Goal: Information Seeking & Learning: Learn about a topic

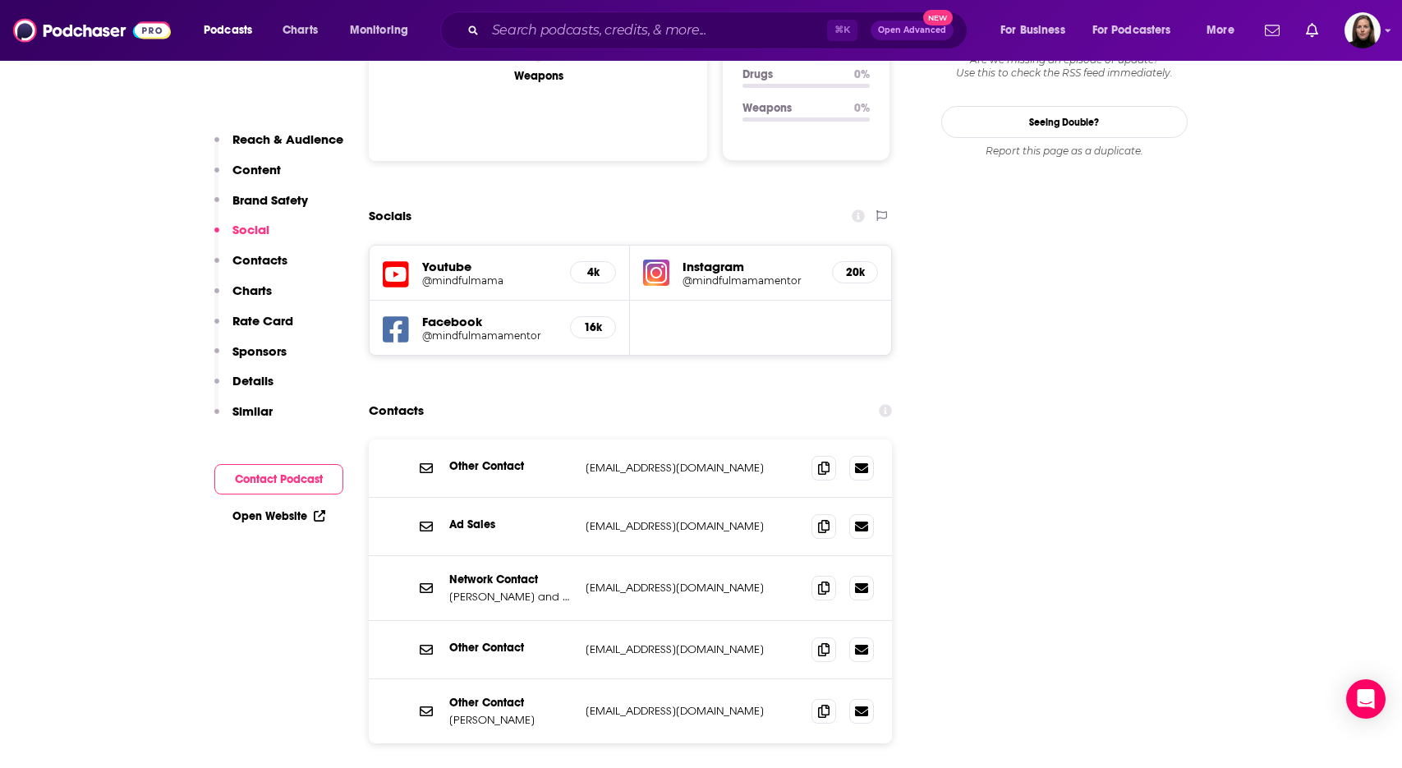
scroll to position [1760, 0]
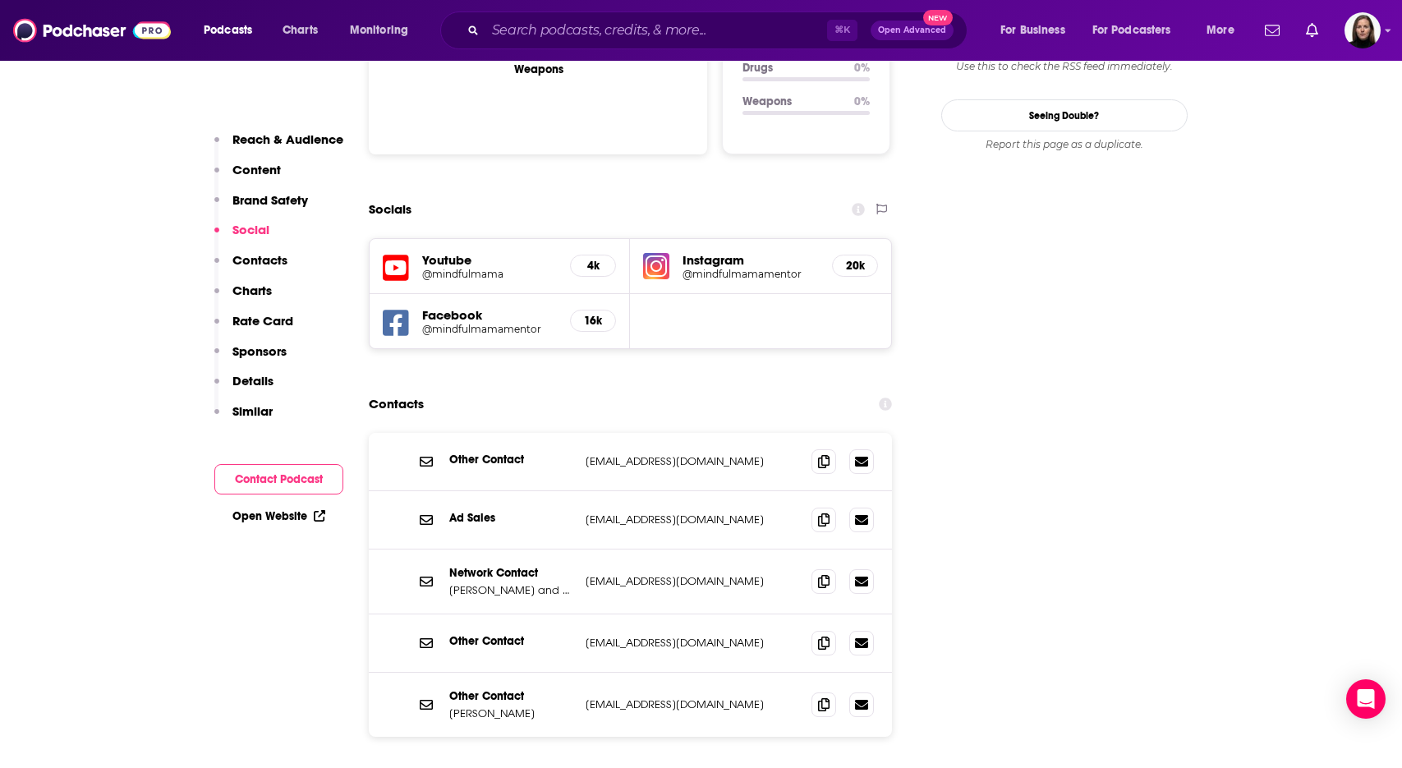
click at [532, 583] on p "[PERSON_NAME] and [PERSON_NAME]" at bounding box center [510, 590] width 123 height 14
click at [822, 697] on icon at bounding box center [824, 703] width 12 height 13
click at [823, 454] on icon at bounding box center [824, 460] width 12 height 13
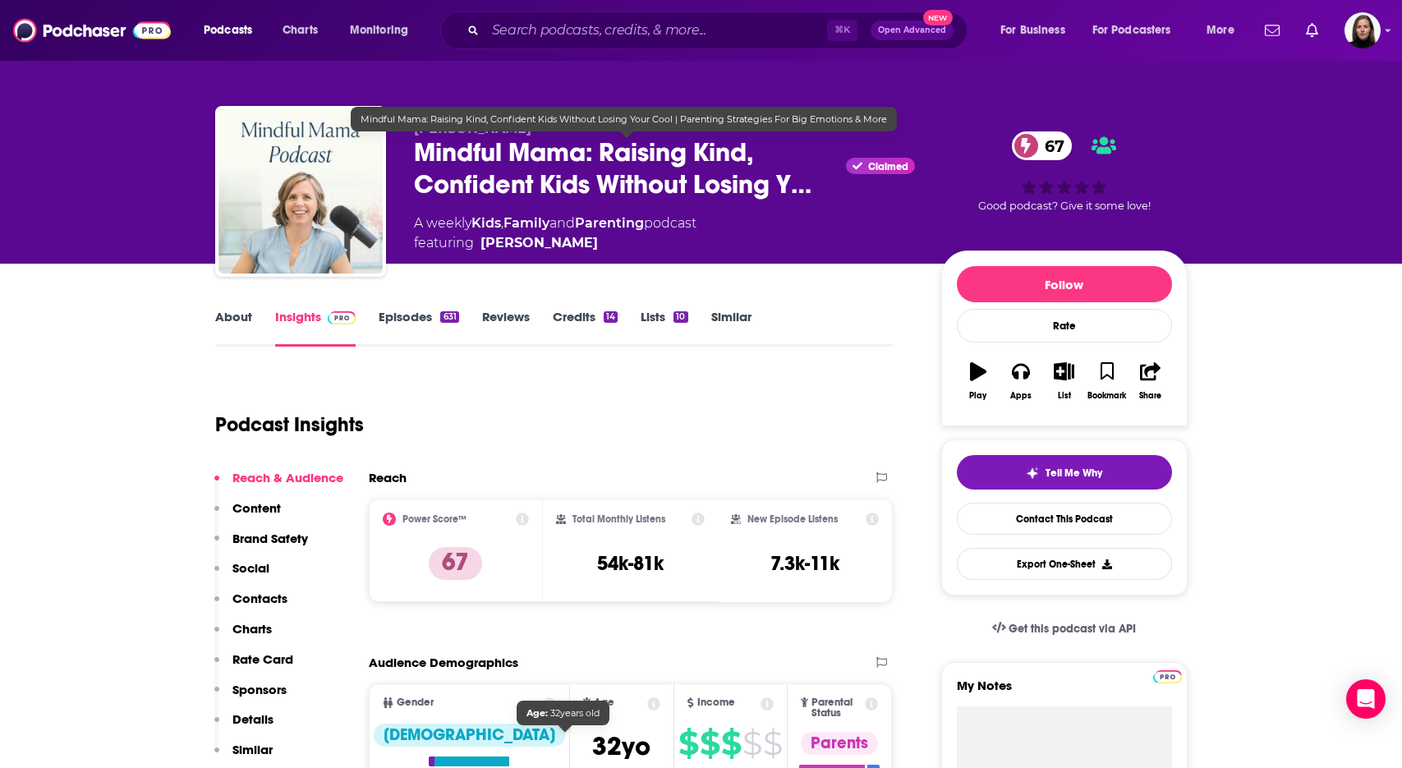
scroll to position [0, 0]
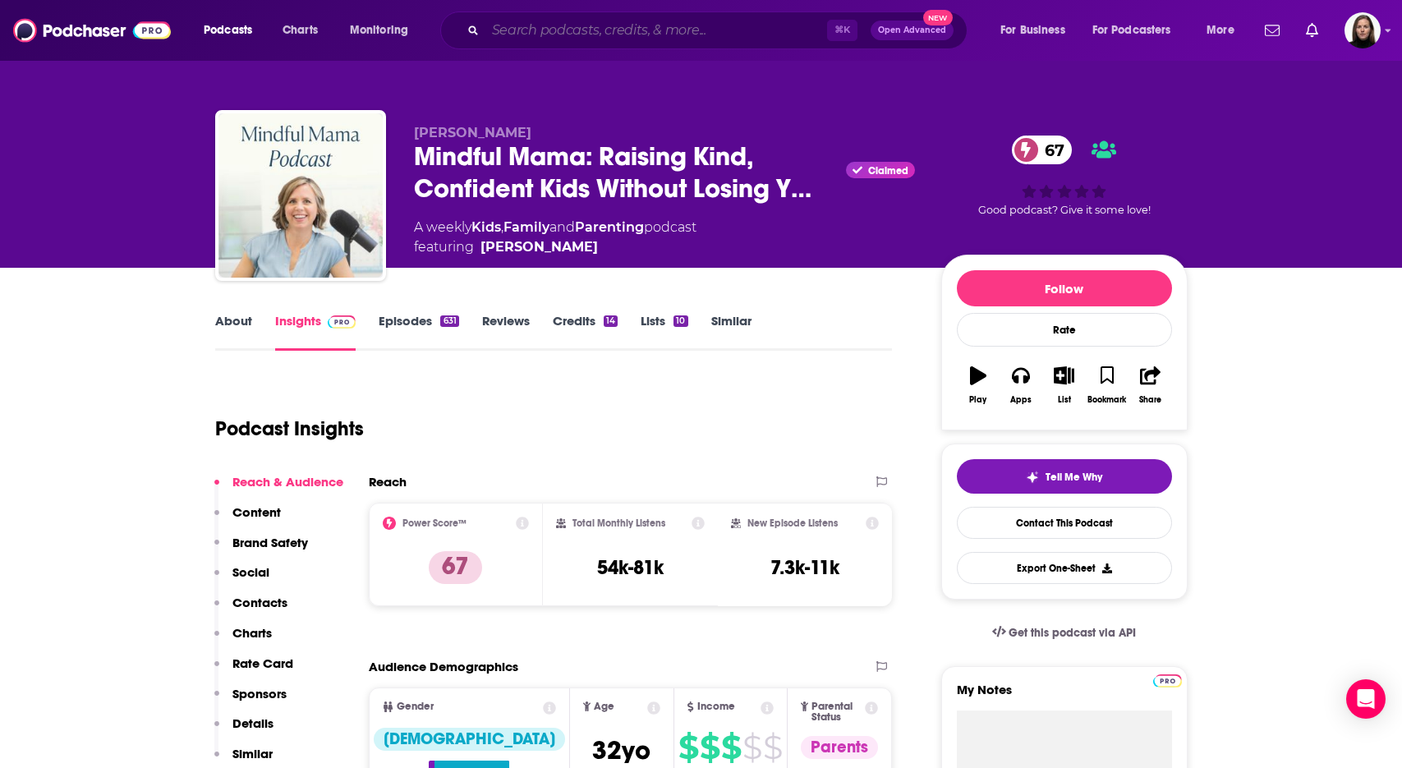
click at [533, 31] on input "Search podcasts, credits, & more..." at bounding box center [657, 30] width 342 height 26
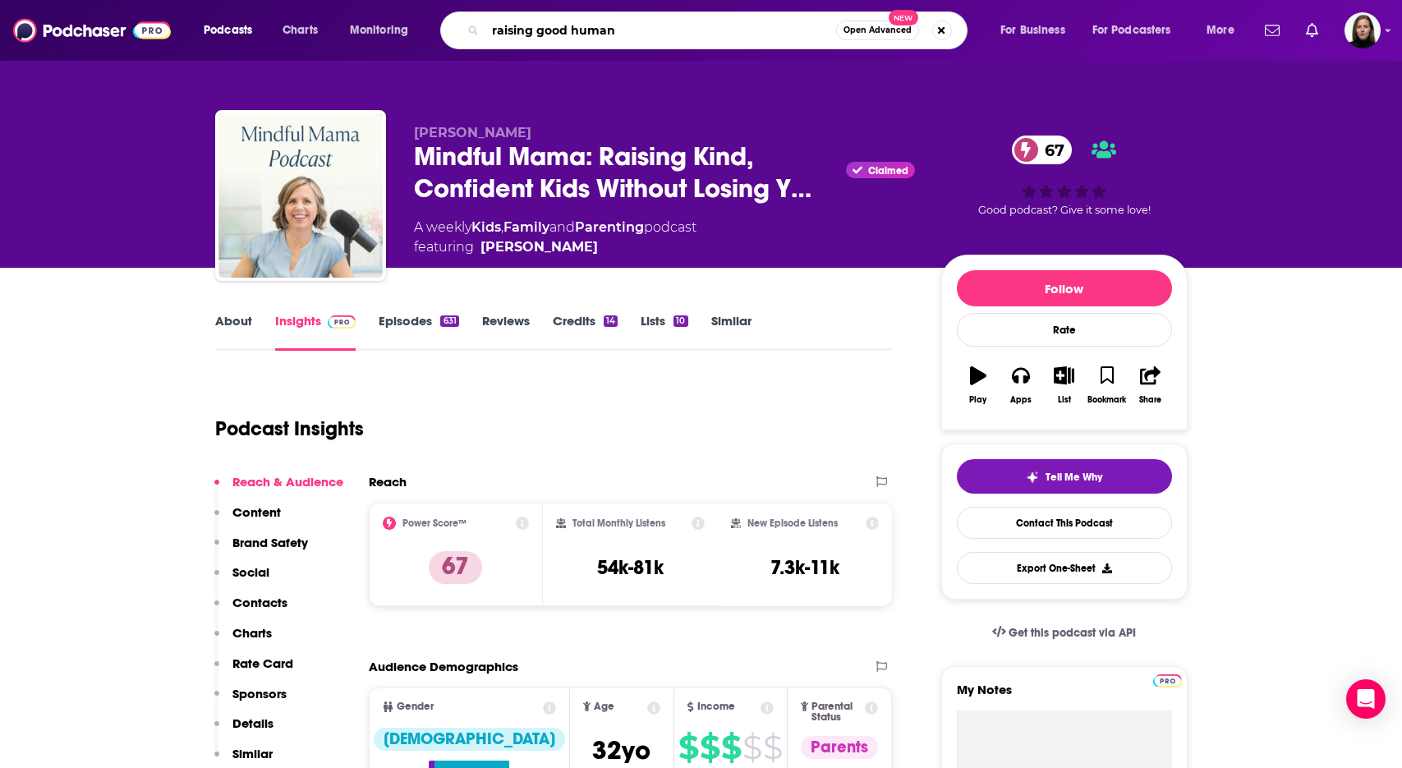
type input "raising good humans"
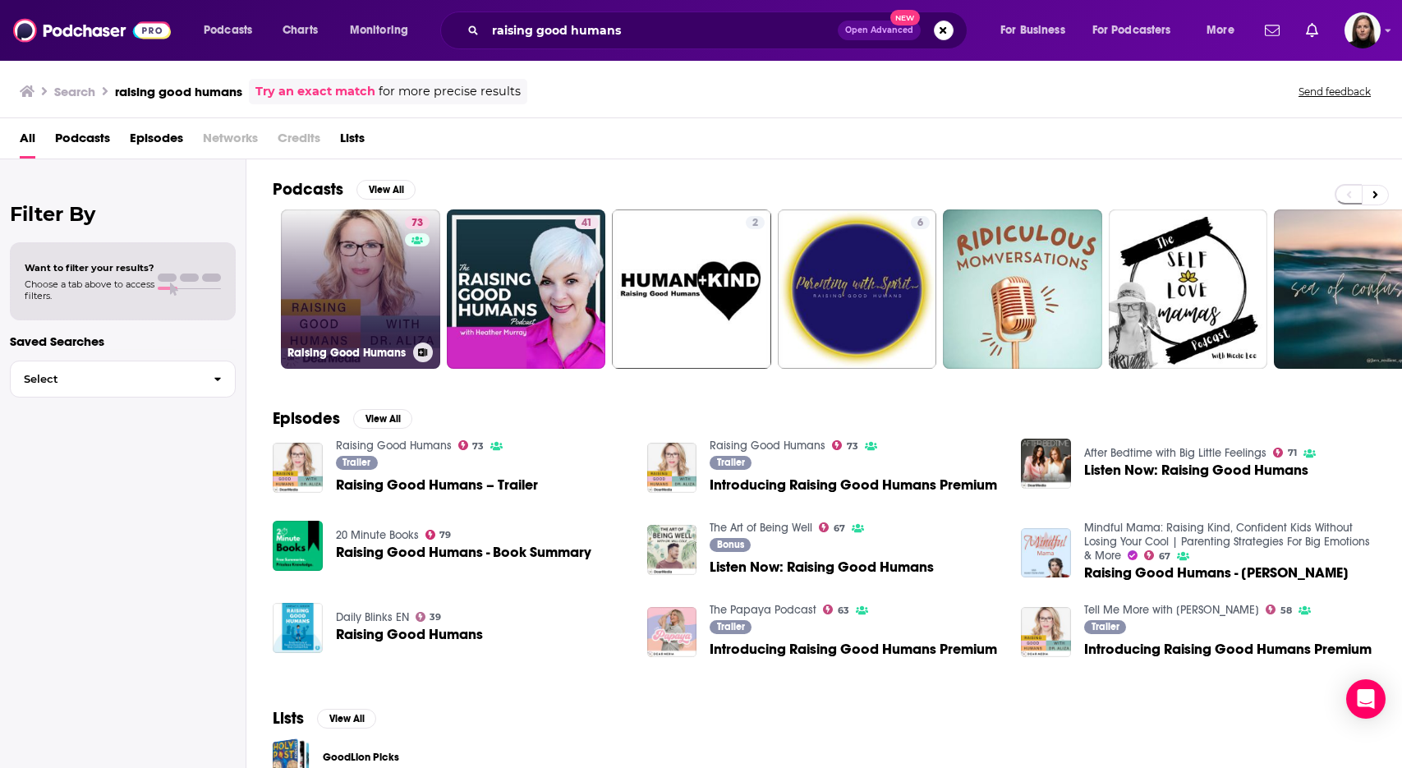
click at [384, 279] on link "73 Raising Good Humans" at bounding box center [360, 288] width 159 height 159
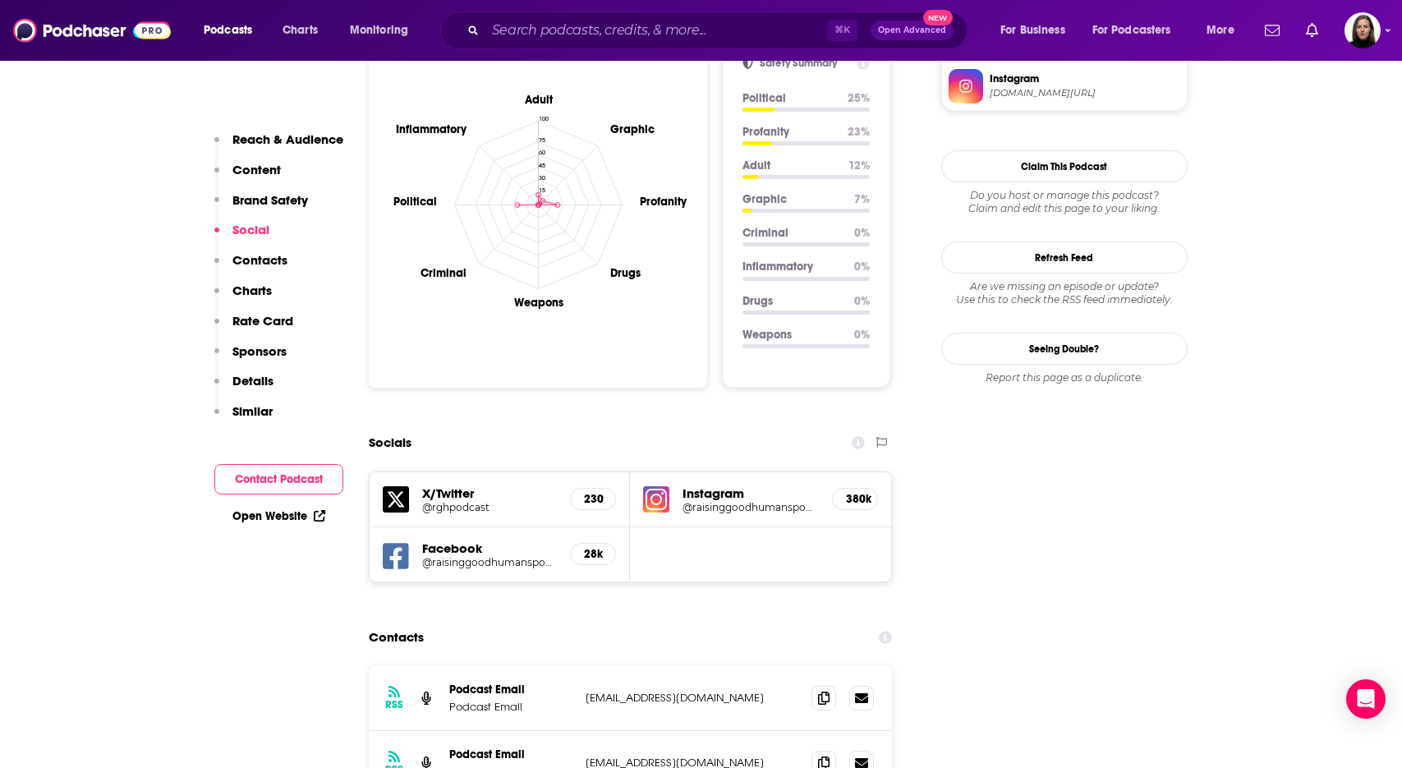
scroll to position [1510, 0]
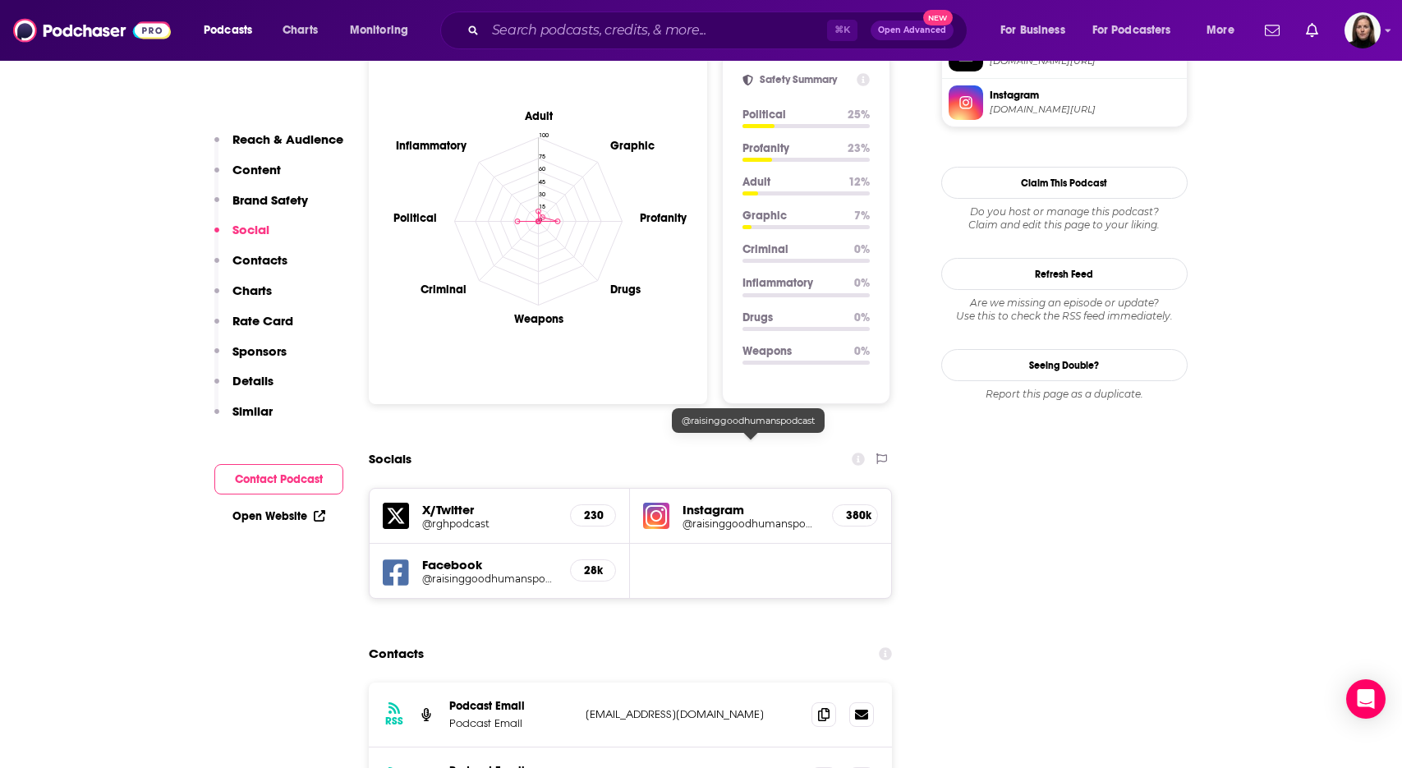
click at [747, 518] on h5 "@raisinggoodhumanspodcast" at bounding box center [751, 524] width 136 height 12
